Goal: Transaction & Acquisition: Purchase product/service

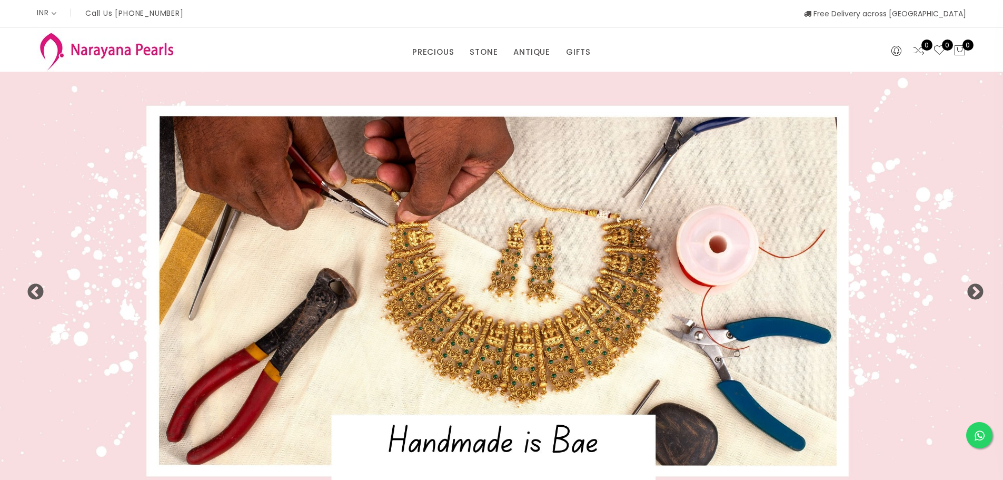
select select "INR"
click at [443, 98] on link "PRECIOUS MALA" at bounding box center [460, 101] width 90 height 17
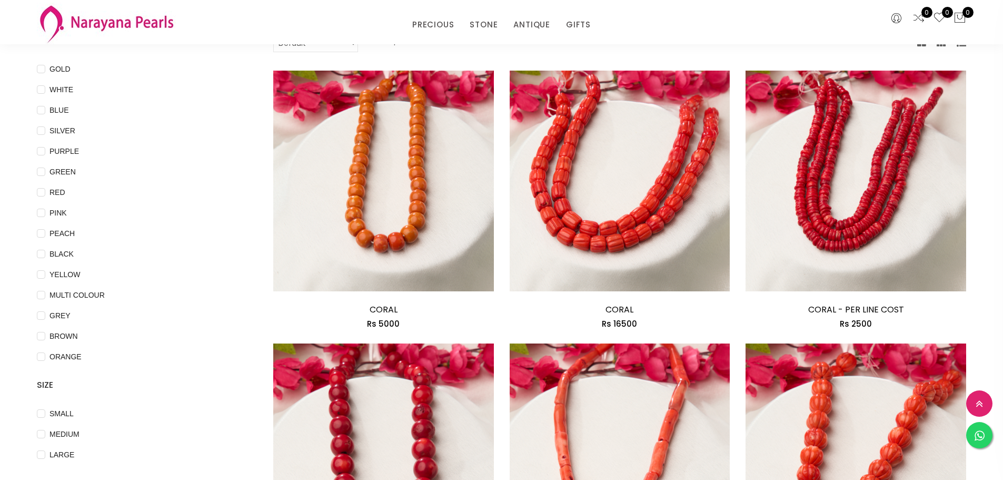
scroll to position [80, 0]
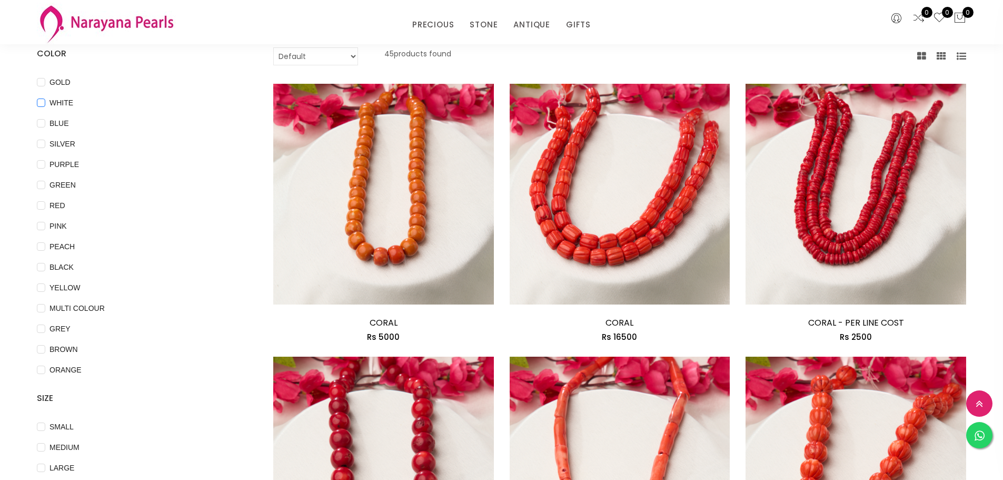
click at [37, 107] on input "WHITE" at bounding box center [41, 110] width 8 height 24
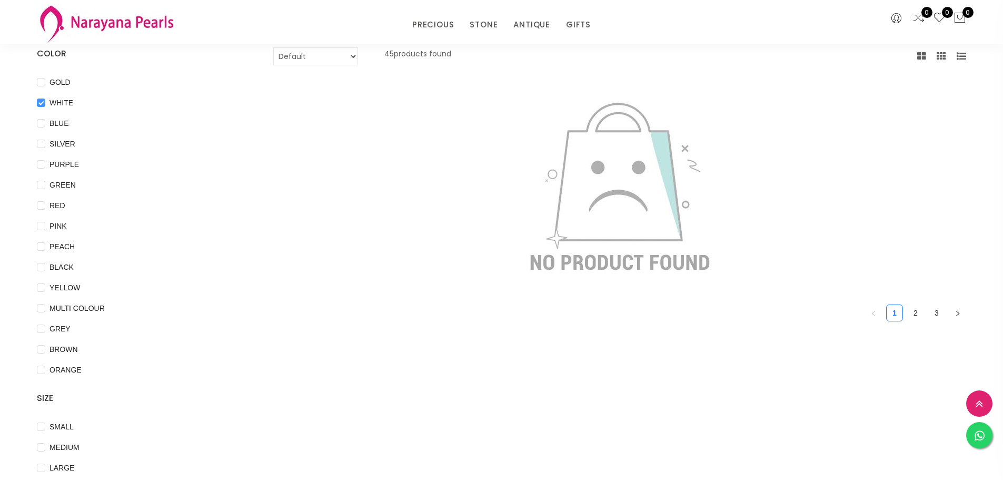
click at [37, 107] on input "WHITE" at bounding box center [41, 110] width 8 height 24
checkbox input "false"
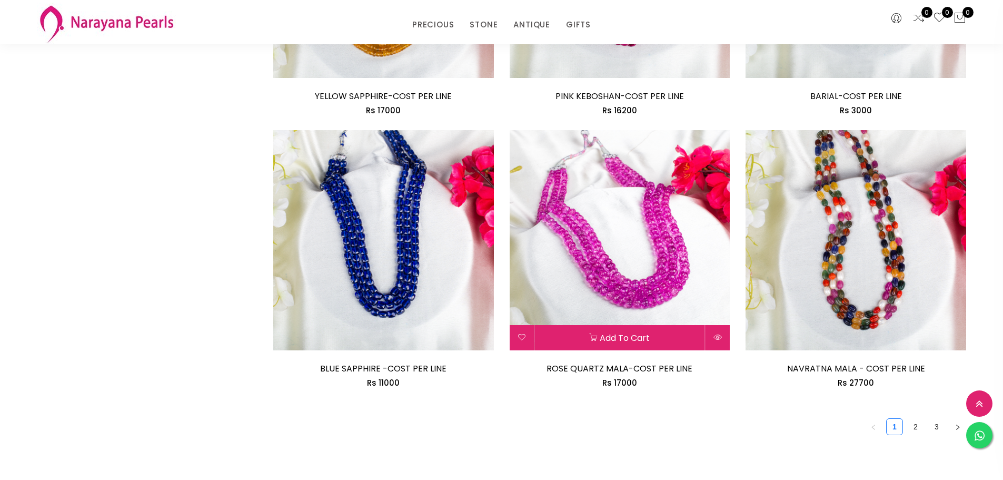
scroll to position [1922, 0]
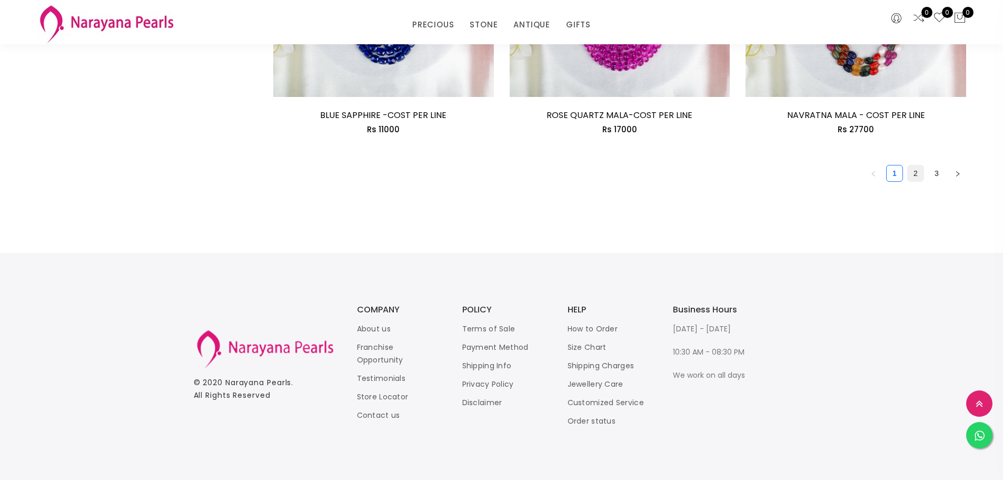
click at [915, 176] on link "2" at bounding box center [916, 173] width 16 height 16
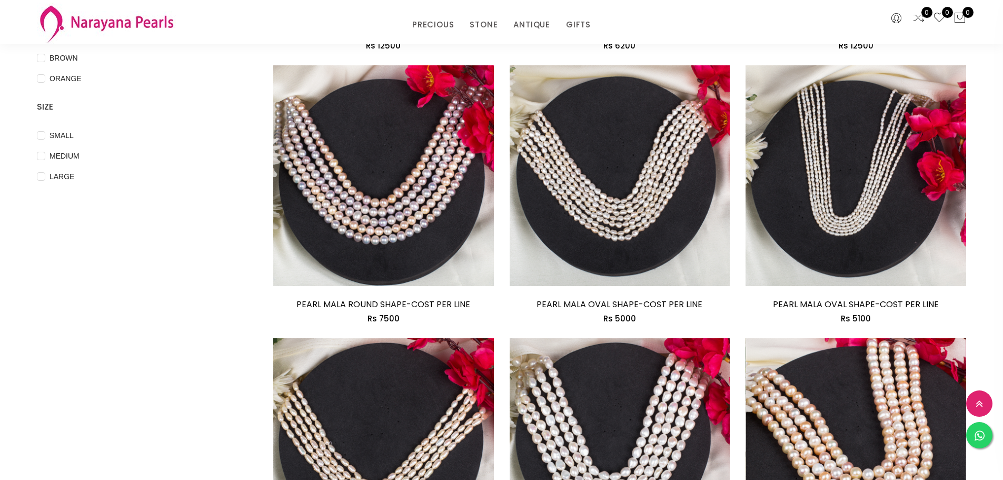
scroll to position [369, 0]
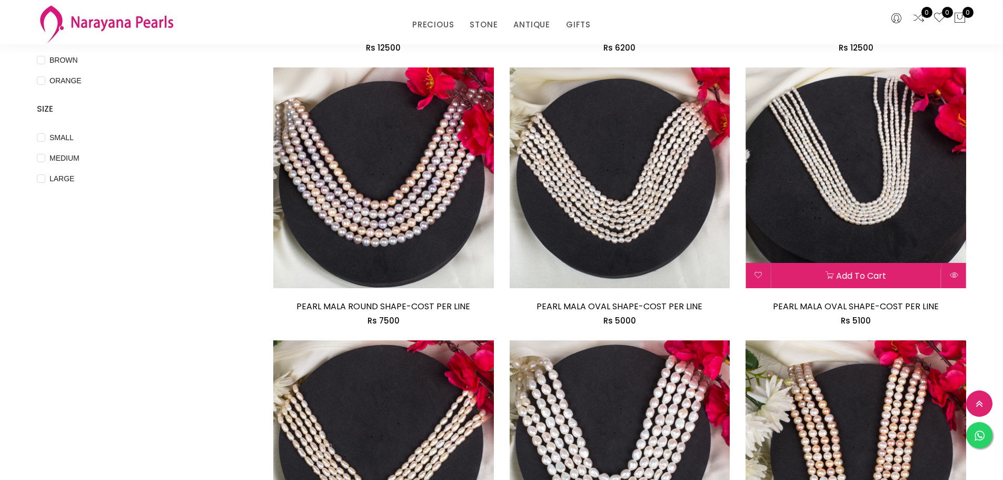
click at [876, 175] on img at bounding box center [856, 177] width 221 height 221
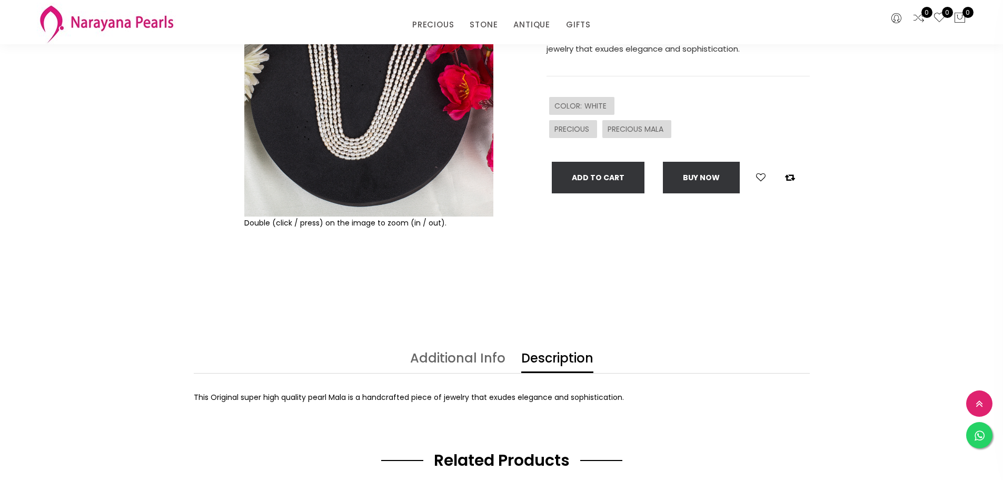
scroll to position [105, 0]
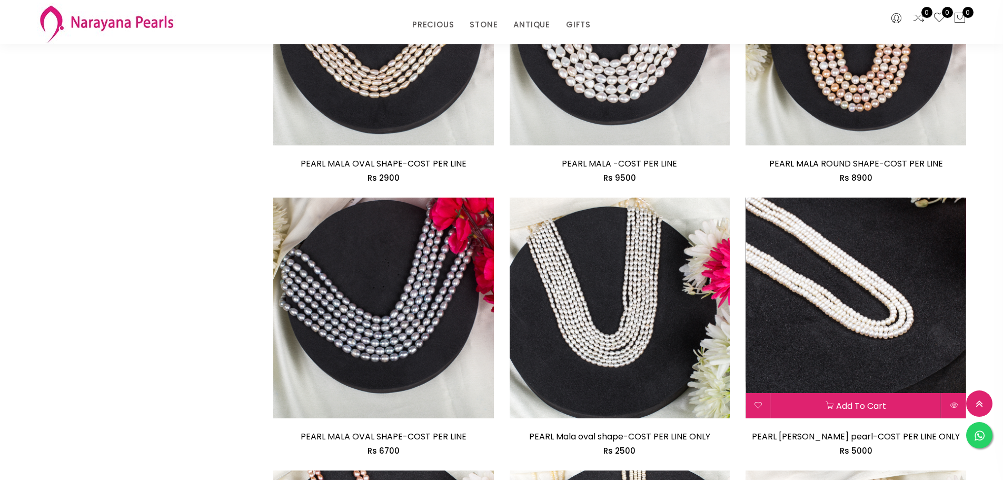
scroll to position [790, 0]
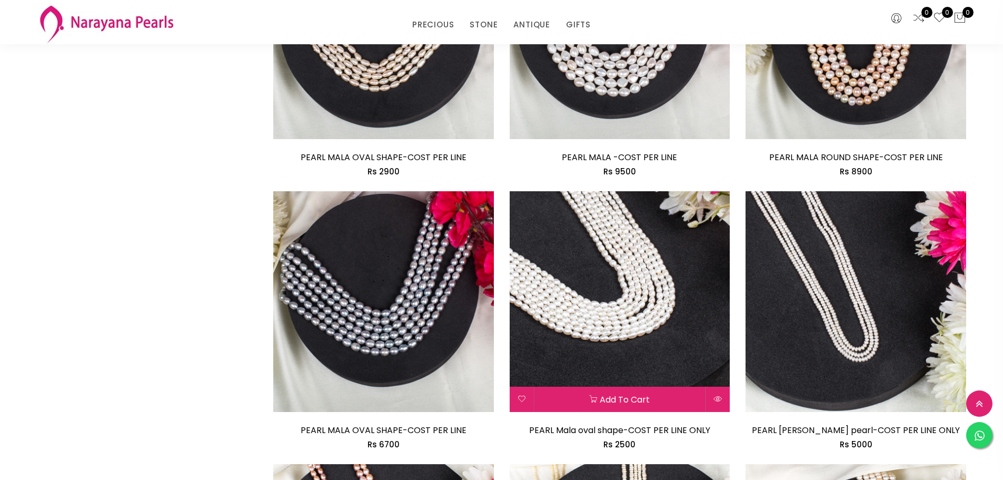
click at [622, 209] on img at bounding box center [620, 301] width 221 height 221
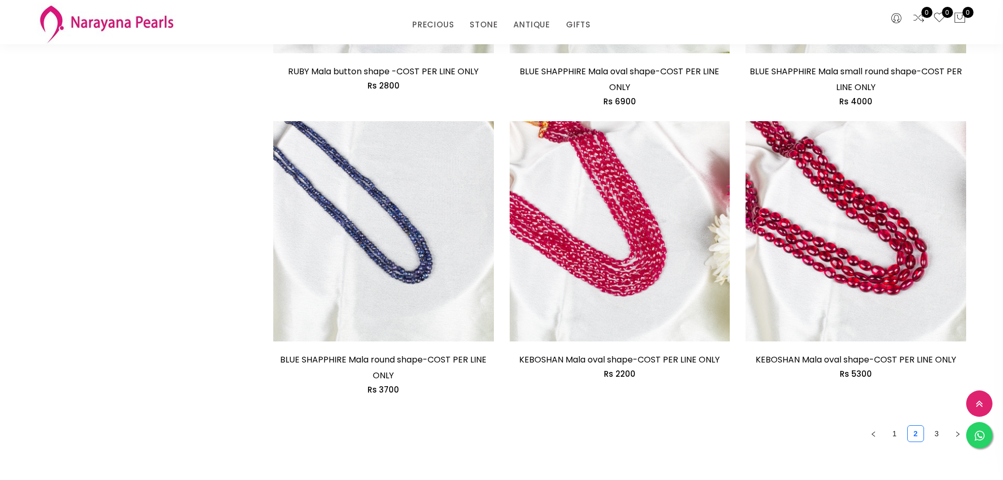
scroll to position [1915, 0]
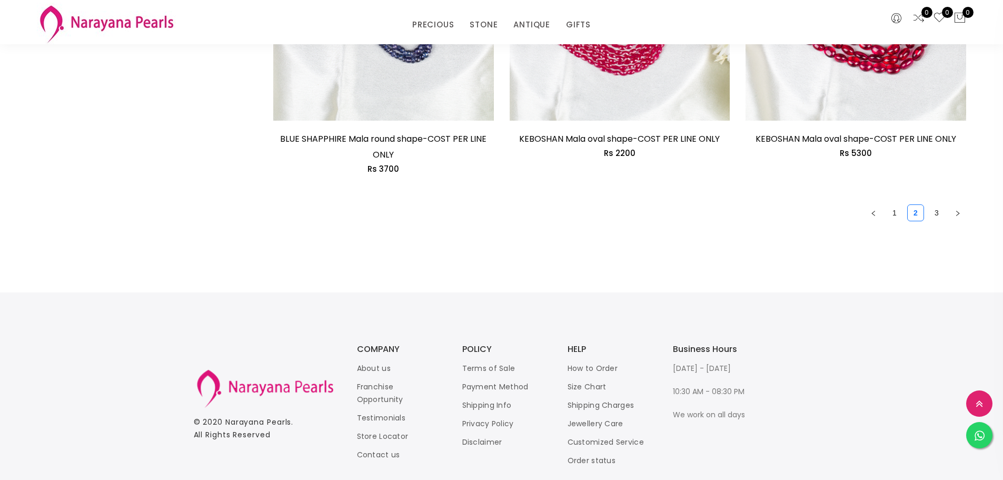
click at [937, 211] on link "3" at bounding box center [937, 213] width 16 height 16
